Goal: Information Seeking & Learning: Learn about a topic

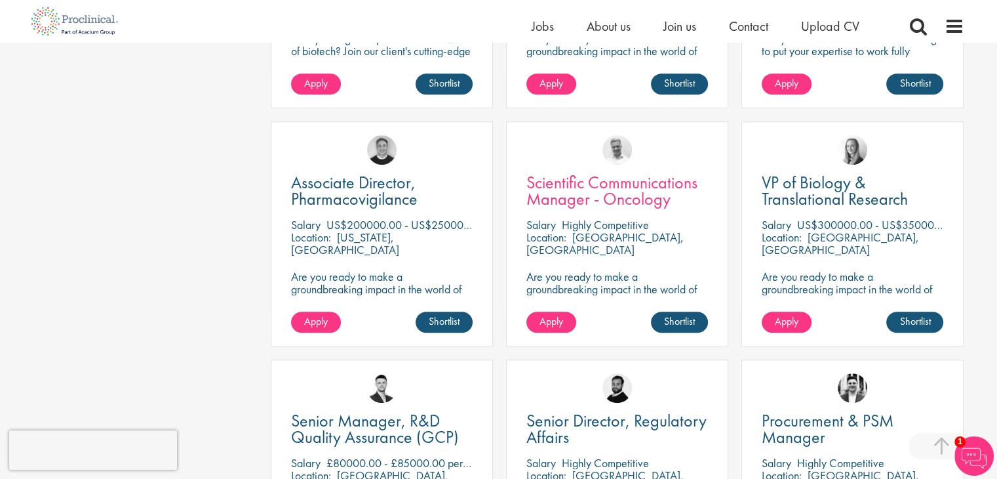
scroll to position [726, 0]
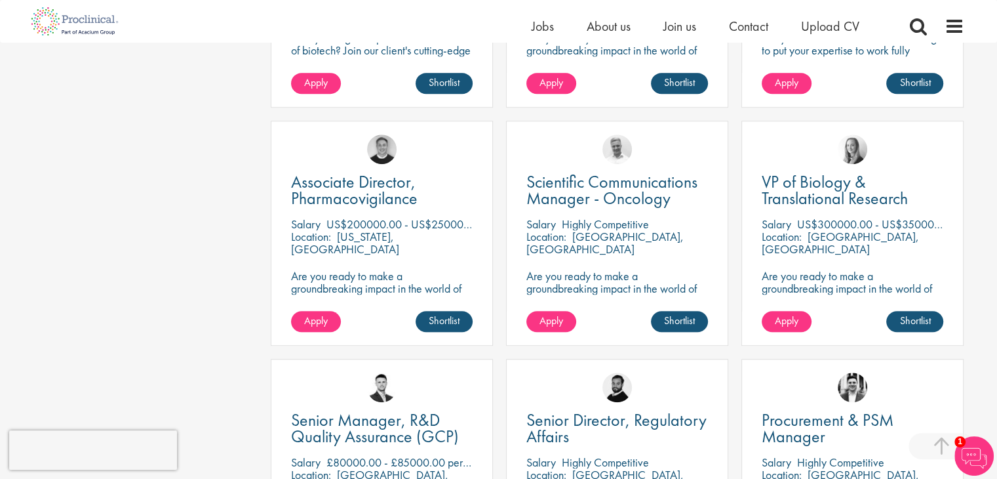
drag, startPoint x: 819, startPoint y: 224, endPoint x: 858, endPoint y: 223, distance: 38.7
click at [858, 223] on p "US$300000.00 - US$350000.00 per annum" at bounding box center [901, 223] width 209 height 15
click at [899, 268] on div "VP of Biology & Translational Research [GEOGRAPHIC_DATA] US$300000.00 - US$3500…" at bounding box center [853, 233] width 222 height 225
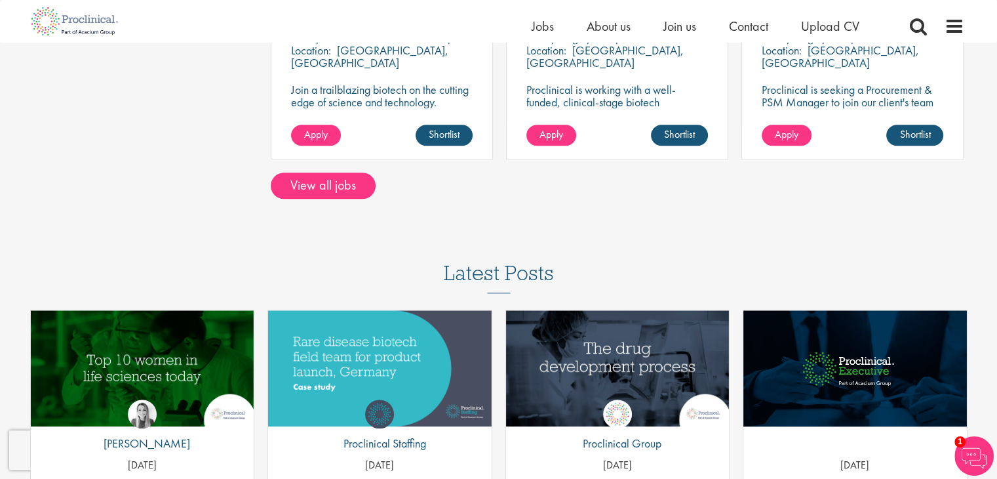
scroll to position [1154, 0]
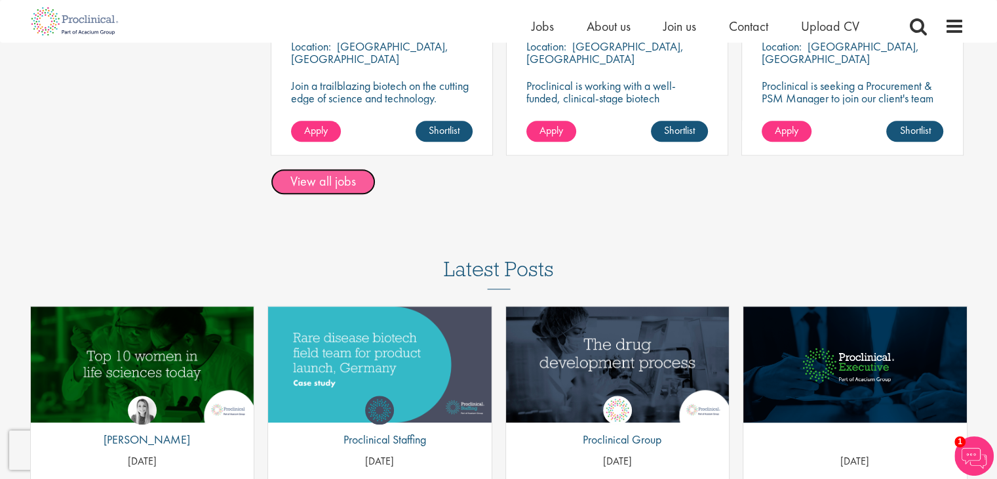
click at [350, 184] on link "View all jobs" at bounding box center [323, 182] width 105 height 26
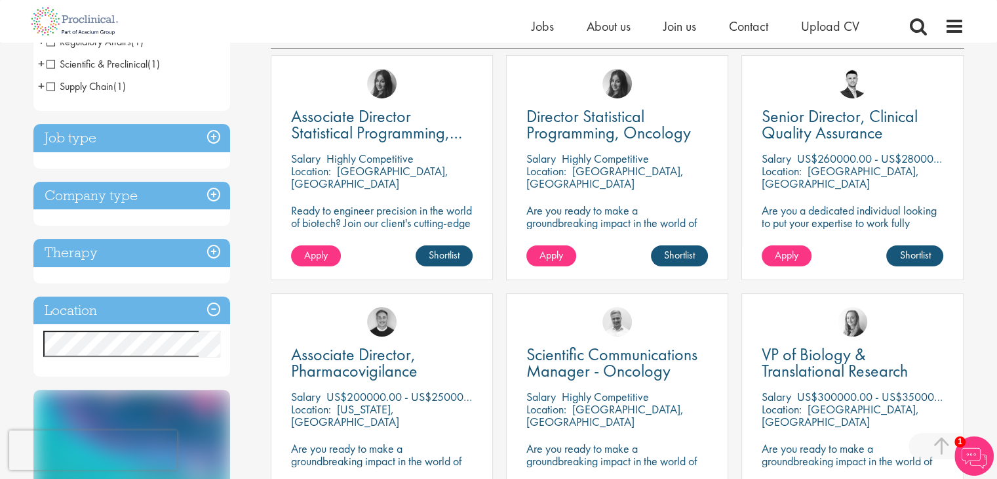
scroll to position [239, 0]
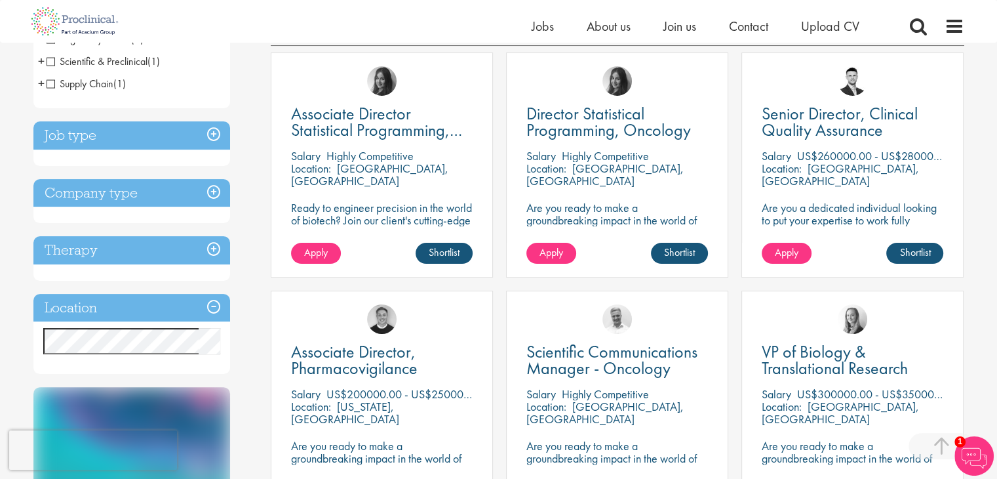
click at [585, 161] on p "Highly Competitive" at bounding box center [605, 155] width 87 height 15
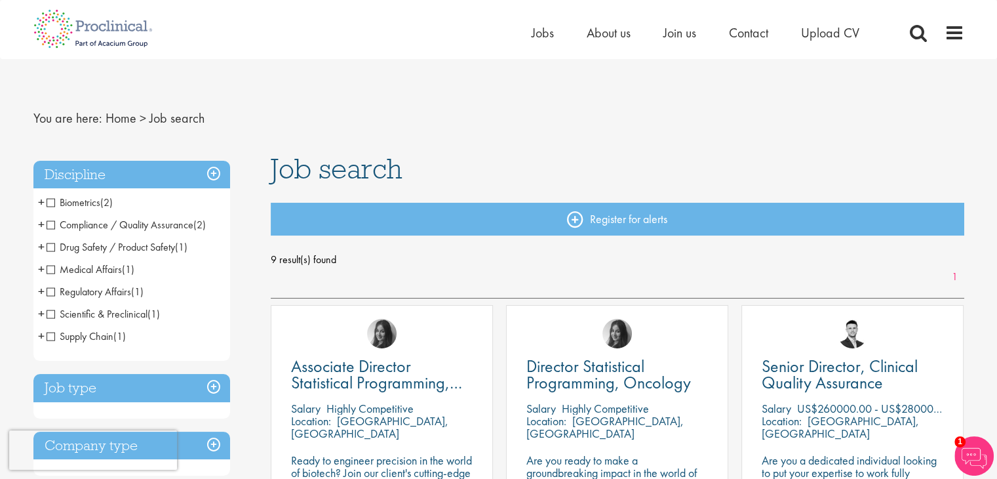
scroll to position [1, 0]
